Goal: Task Accomplishment & Management: Use online tool/utility

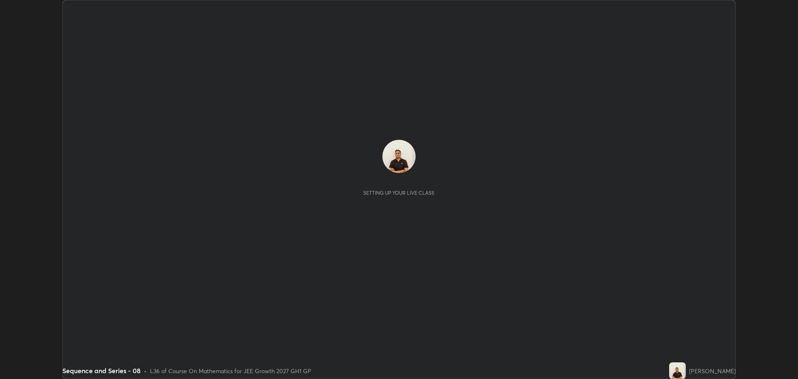
scroll to position [379, 797]
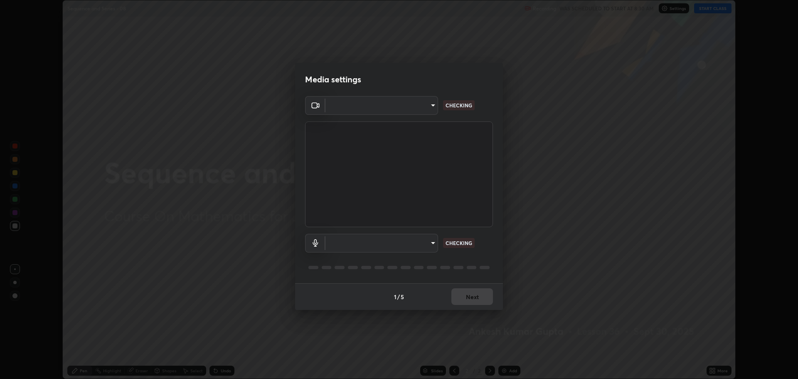
type input "818fcefd3fddf3d091a7478ec67eb8981ca9e8ab5665e76ce228af1b2ffa74de"
type input "eea68a313ce7a6e16ff04cd1ca49a845266ac62ec7c070533bbf8764187dca99"
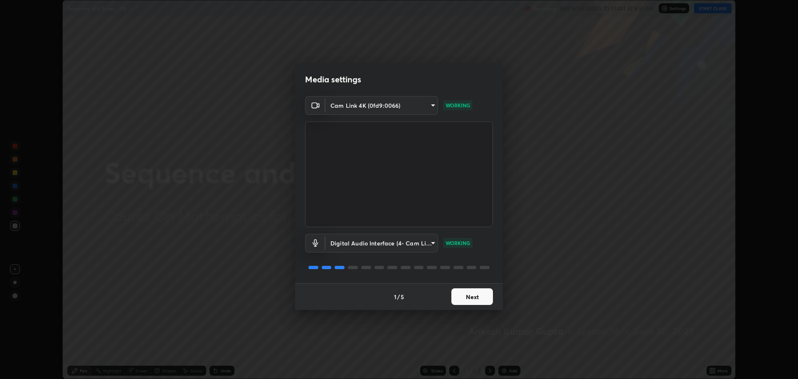
click at [479, 298] on button "Next" at bounding box center [472, 296] width 42 height 17
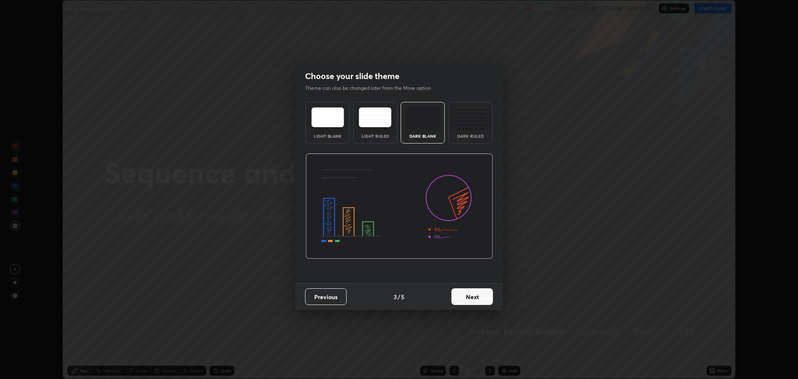
click at [479, 298] on button "Next" at bounding box center [472, 296] width 42 height 17
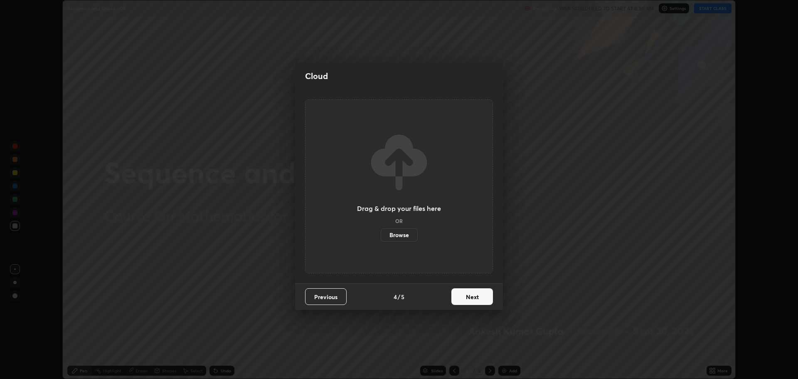
click at [479, 299] on button "Next" at bounding box center [472, 296] width 42 height 17
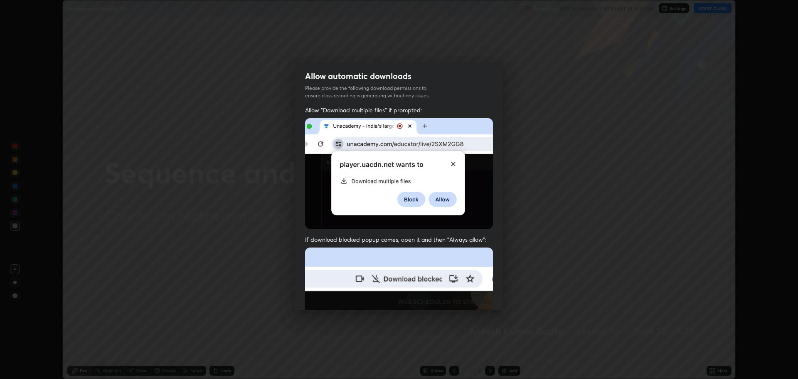
click at [475, 299] on img at bounding box center [399, 338] width 188 height 182
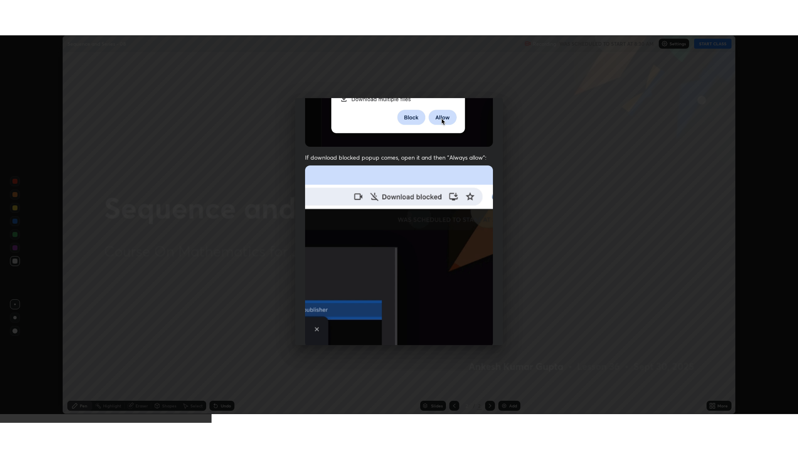
scroll to position [169, 0]
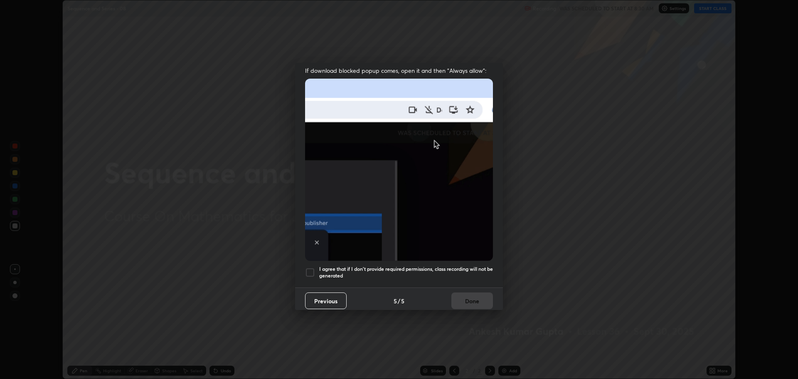
click at [309, 267] on div at bounding box center [310, 272] width 10 height 10
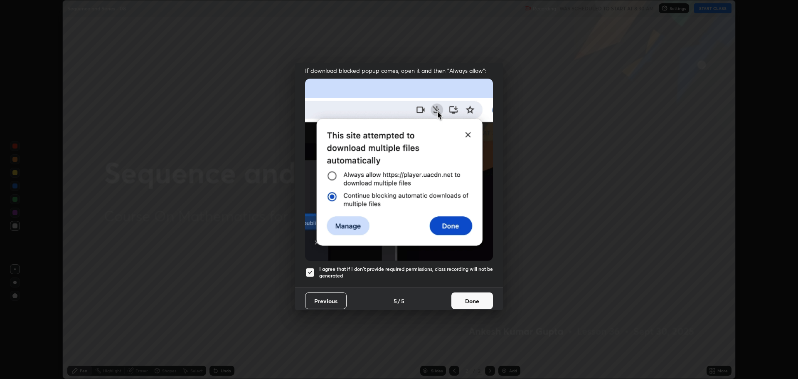
click at [452, 296] on button "Done" at bounding box center [472, 300] width 42 height 17
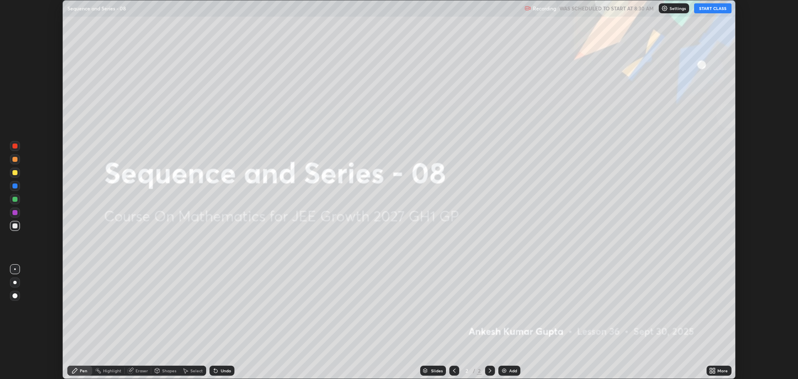
click at [712, 10] on button "START CLASS" at bounding box center [712, 8] width 37 height 10
click at [711, 369] on icon at bounding box center [711, 369] width 2 height 2
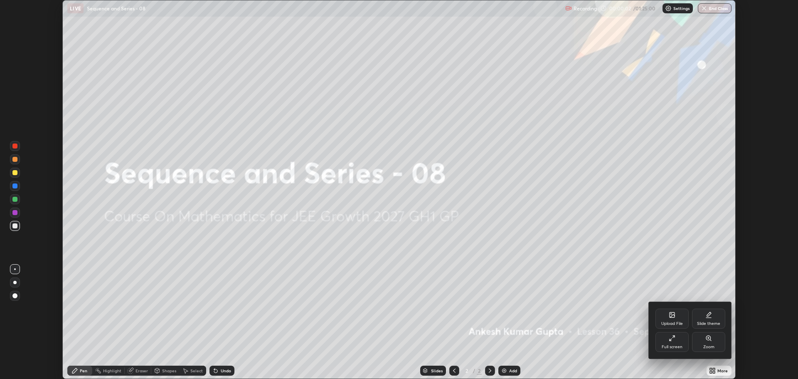
click at [665, 346] on div "Full screen" at bounding box center [672, 346] width 21 height 4
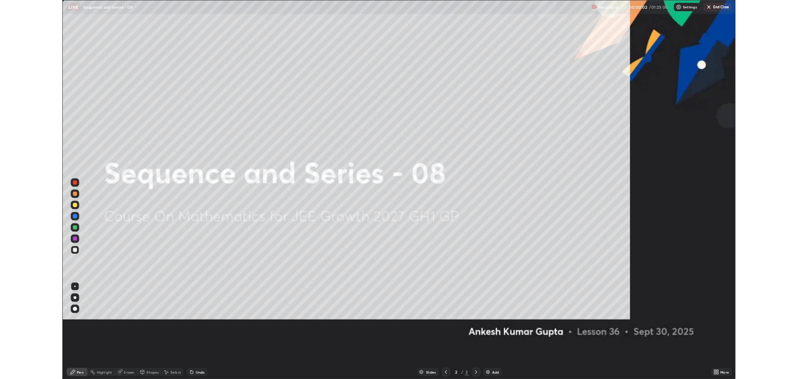
scroll to position [449, 798]
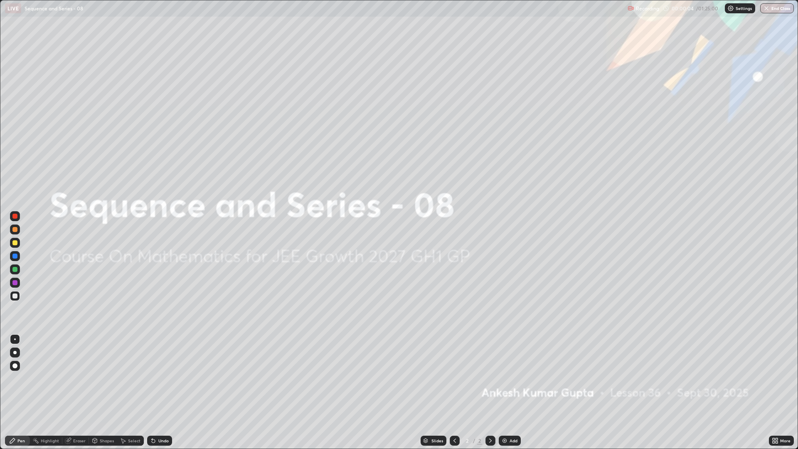
click at [504, 378] on img at bounding box center [504, 440] width 7 height 7
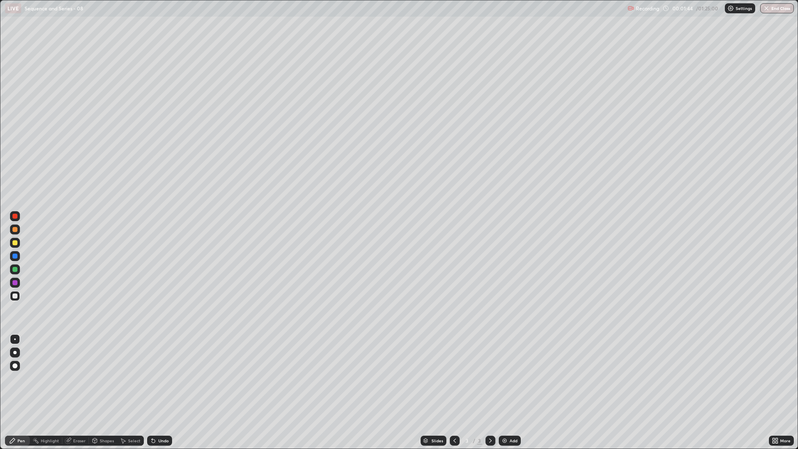
click at [160, 378] on div "Undo" at bounding box center [163, 440] width 10 height 4
click at [22, 378] on div "Pen" at bounding box center [20, 440] width 7 height 4
click at [79, 378] on div "Eraser" at bounding box center [79, 440] width 12 height 4
click at [20, 378] on div "Pen" at bounding box center [20, 440] width 7 height 4
click at [510, 378] on div "Add" at bounding box center [513, 440] width 8 height 4
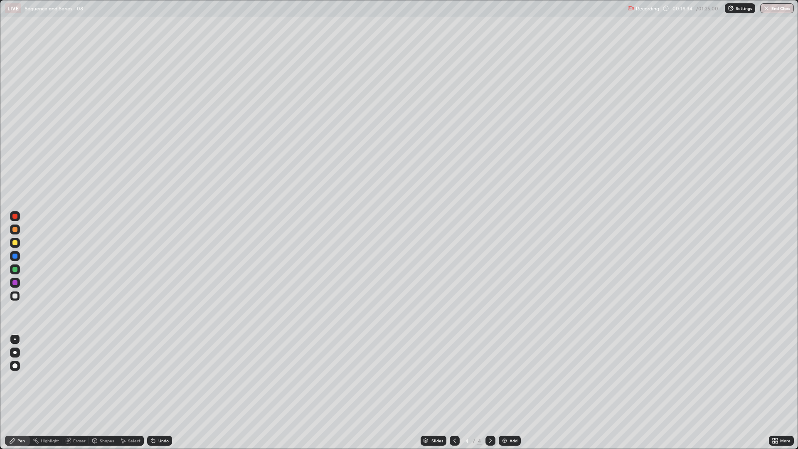
click at [510, 378] on div "Add" at bounding box center [513, 440] width 8 height 4
click at [79, 378] on div "Eraser" at bounding box center [79, 440] width 12 height 4
click at [18, 378] on div "Pen" at bounding box center [20, 440] width 7 height 4
click at [452, 378] on icon at bounding box center [454, 440] width 7 height 7
click at [489, 378] on div at bounding box center [490, 441] width 10 height 10
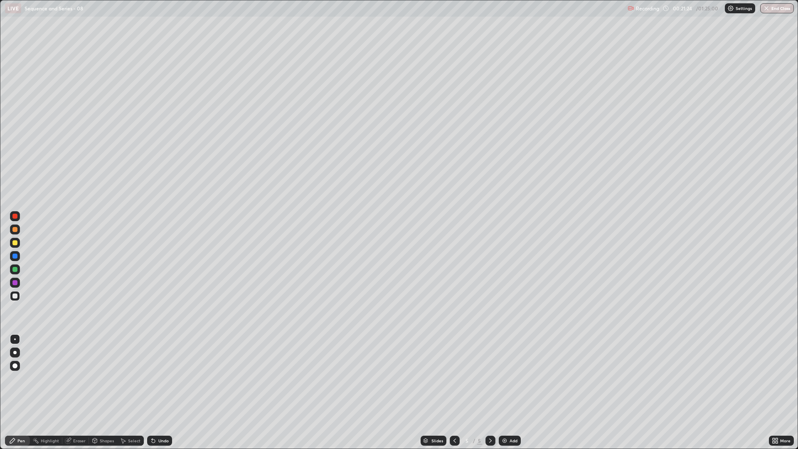
click at [505, 378] on img at bounding box center [504, 440] width 7 height 7
click at [503, 378] on img at bounding box center [504, 440] width 7 height 7
click at [161, 378] on div "Undo" at bounding box center [163, 440] width 10 height 4
click at [162, 378] on div "Undo" at bounding box center [163, 440] width 10 height 4
click at [73, 378] on div "Eraser" at bounding box center [75, 441] width 27 height 10
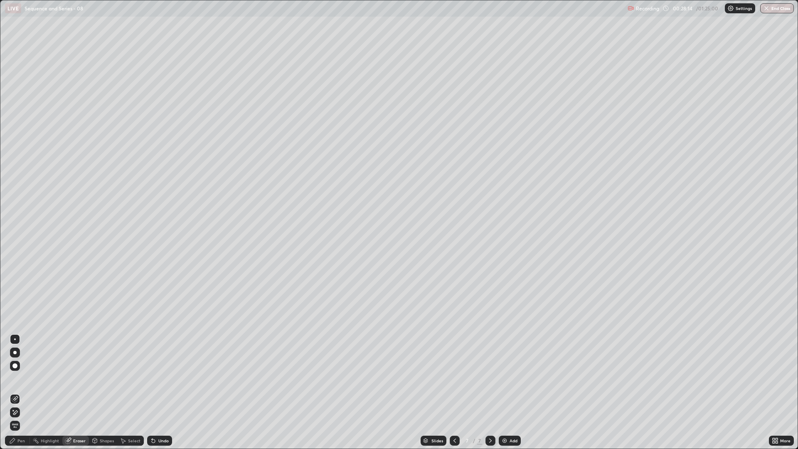
click at [26, 378] on div "Pen" at bounding box center [17, 441] width 25 height 10
click at [501, 378] on img at bounding box center [504, 440] width 7 height 7
click at [508, 378] on div "Add" at bounding box center [510, 441] width 22 height 10
click at [502, 378] on img at bounding box center [504, 440] width 7 height 7
click at [158, 378] on div "Undo" at bounding box center [163, 440] width 10 height 4
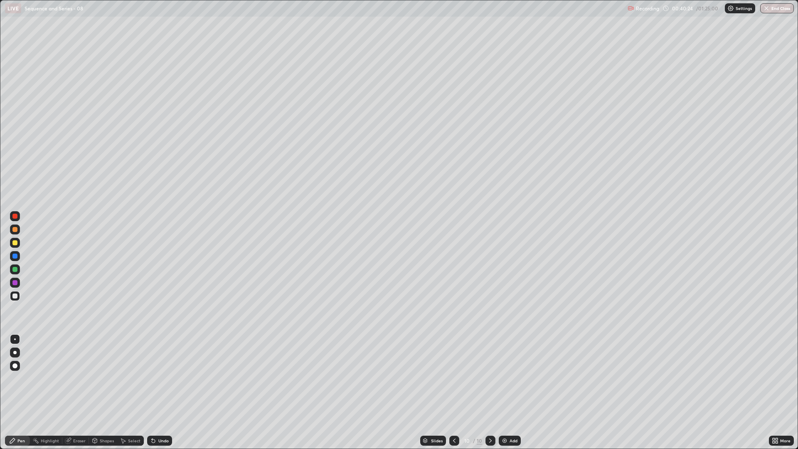
click at [77, 378] on div "Eraser" at bounding box center [79, 440] width 12 height 4
click at [22, 378] on div "Pen" at bounding box center [17, 441] width 25 height 10
click at [78, 378] on div "Eraser" at bounding box center [79, 440] width 12 height 4
click at [17, 378] on div "Pen" at bounding box center [17, 441] width 25 height 10
click at [19, 378] on div "Pen" at bounding box center [20, 440] width 7 height 4
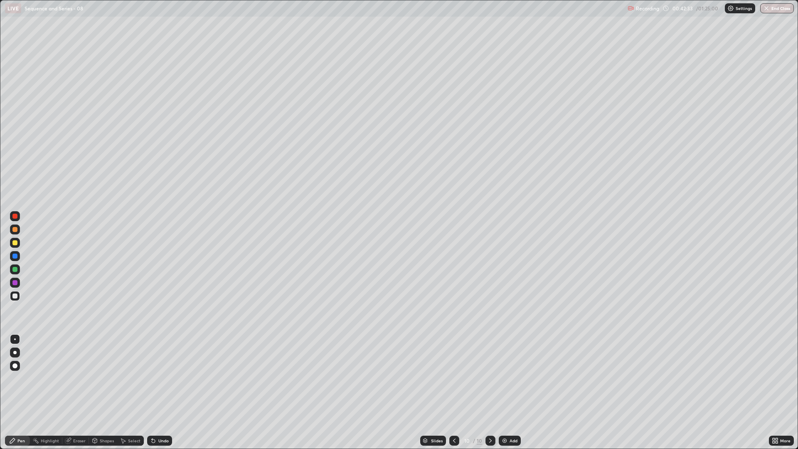
click at [75, 378] on div "Eraser" at bounding box center [75, 441] width 27 height 10
click at [20, 378] on div "Pen" at bounding box center [20, 440] width 7 height 4
click at [505, 378] on img at bounding box center [504, 440] width 7 height 7
click at [81, 378] on div "Eraser" at bounding box center [79, 440] width 12 height 4
click at [26, 378] on div "Pen" at bounding box center [17, 441] width 25 height 10
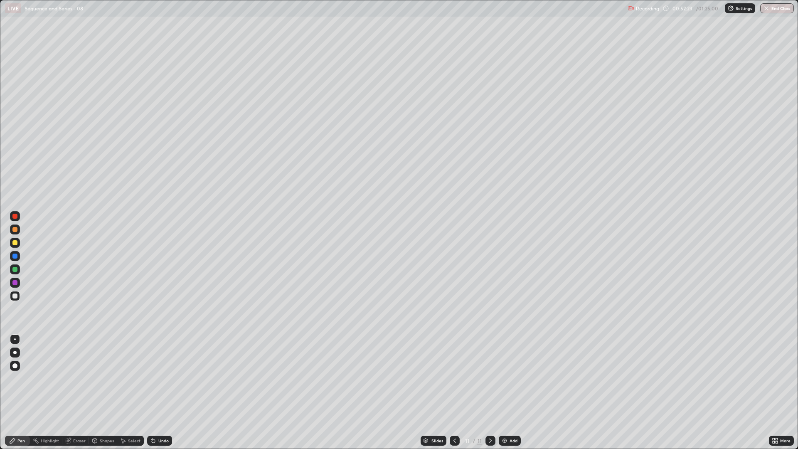
click at [12, 243] on div at bounding box center [15, 243] width 10 height 10
click at [453, 378] on icon at bounding box center [454, 440] width 7 height 7
click at [490, 378] on icon at bounding box center [490, 440] width 7 height 7
click at [451, 378] on icon at bounding box center [454, 440] width 7 height 7
click at [490, 378] on icon at bounding box center [490, 440] width 7 height 7
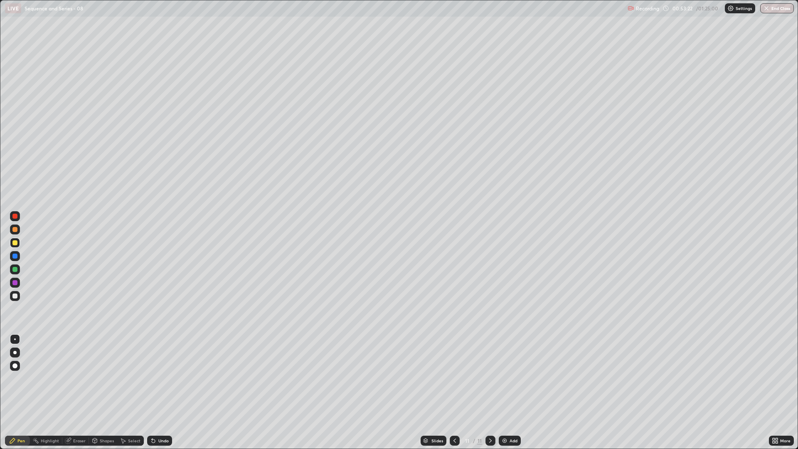
click at [505, 378] on img at bounding box center [504, 440] width 7 height 7
click at [76, 378] on div "Eraser" at bounding box center [79, 440] width 12 height 4
click at [22, 378] on div "Pen" at bounding box center [17, 441] width 25 height 10
click at [506, 378] on img at bounding box center [504, 440] width 7 height 7
click at [502, 378] on img at bounding box center [504, 440] width 7 height 7
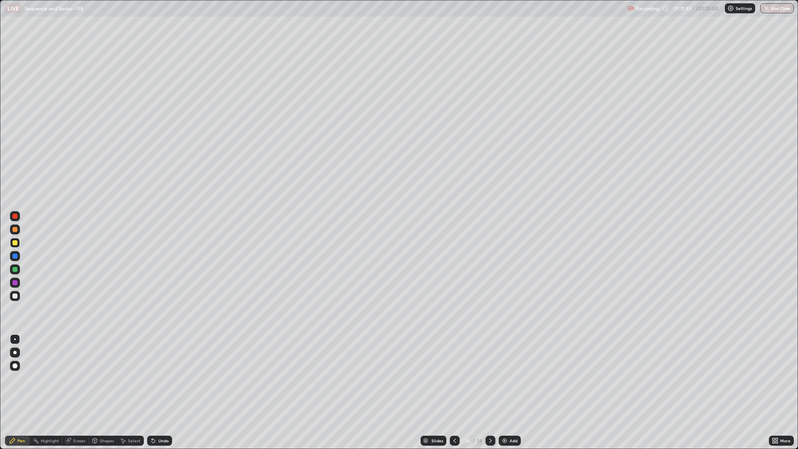
click at [81, 378] on div "Eraser" at bounding box center [79, 440] width 12 height 4
click at [18, 378] on div "Pen" at bounding box center [20, 440] width 7 height 4
click at [83, 378] on div "Eraser" at bounding box center [79, 440] width 12 height 4
click at [23, 378] on div "Pen" at bounding box center [17, 441] width 25 height 10
click at [508, 378] on div "Add" at bounding box center [510, 441] width 22 height 10
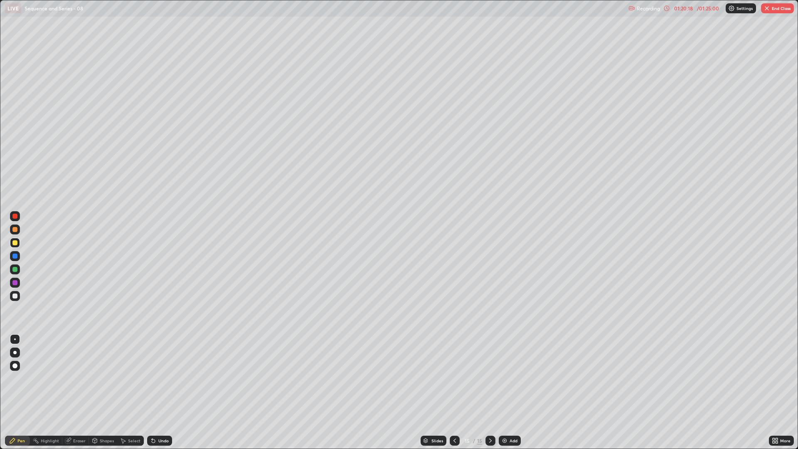
click at [80, 378] on div "Eraser" at bounding box center [79, 440] width 12 height 4
click at [22, 378] on div "Pen" at bounding box center [20, 440] width 7 height 4
click at [75, 378] on div "Eraser" at bounding box center [79, 440] width 12 height 4
click at [25, 378] on div "Pen" at bounding box center [17, 441] width 25 height 10
click at [505, 378] on img at bounding box center [504, 440] width 7 height 7
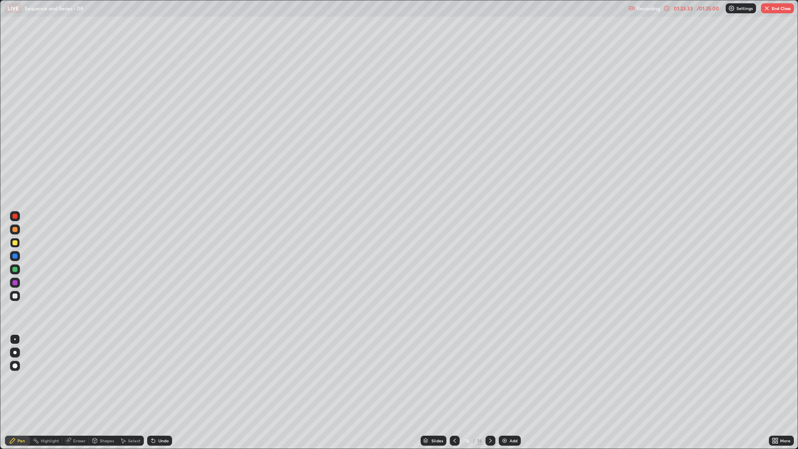
click at [81, 378] on div "Eraser" at bounding box center [79, 440] width 12 height 4
click at [21, 378] on div "Pen" at bounding box center [17, 441] width 25 height 10
click at [780, 7] on button "End Class" at bounding box center [777, 8] width 33 height 10
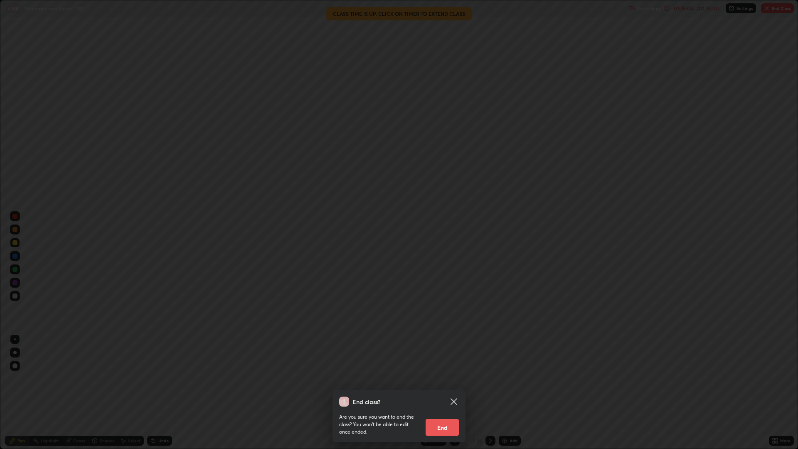
click at [447, 378] on button "End" at bounding box center [442, 427] width 33 height 17
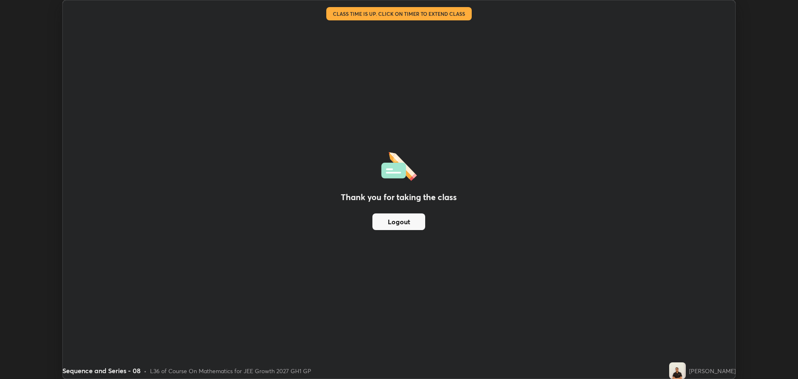
scroll to position [41177, 40758]
